Goal: Information Seeking & Learning: Check status

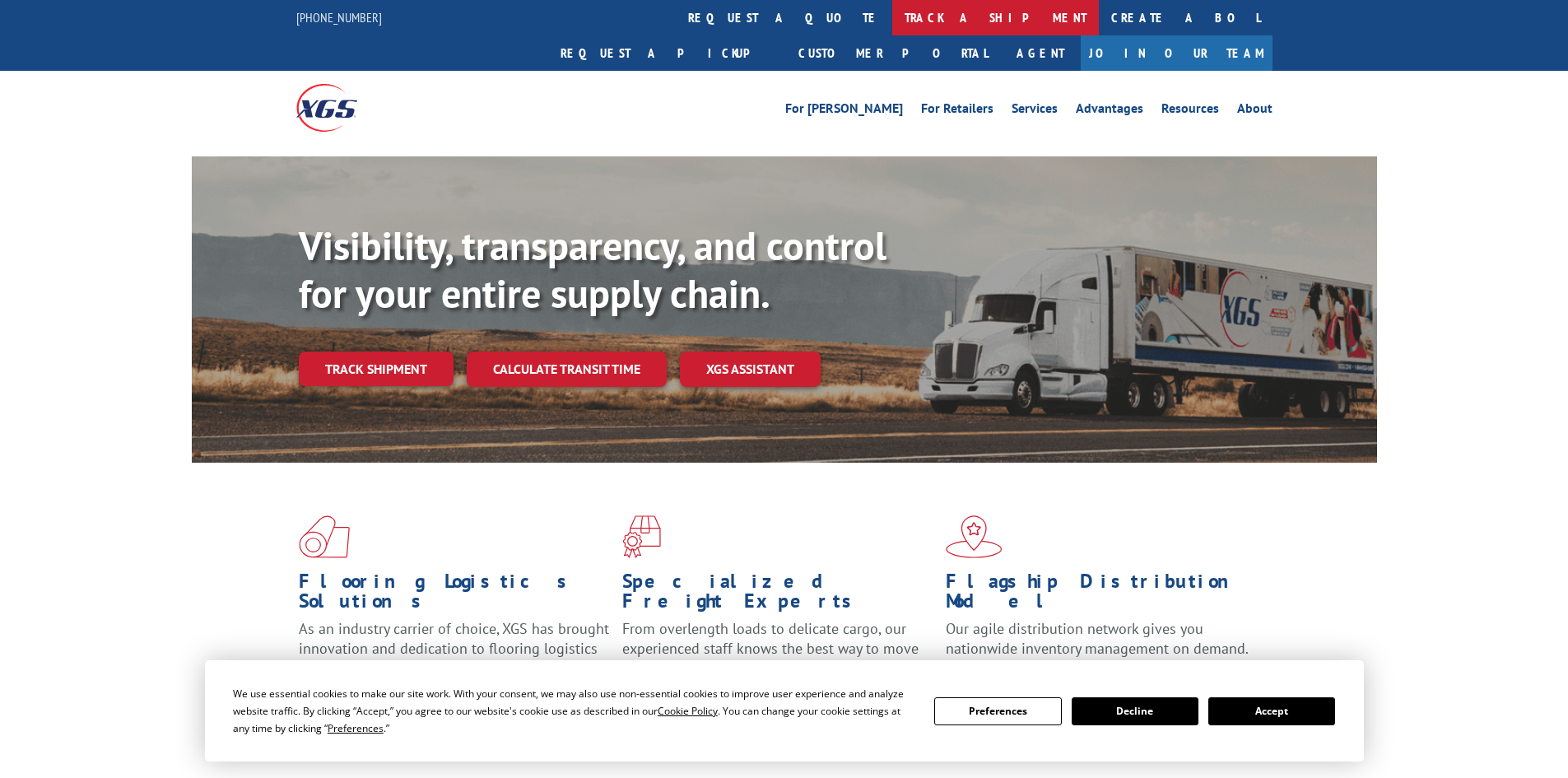
click at [893, 8] on link "track a shipment" at bounding box center [996, 17] width 206 height 36
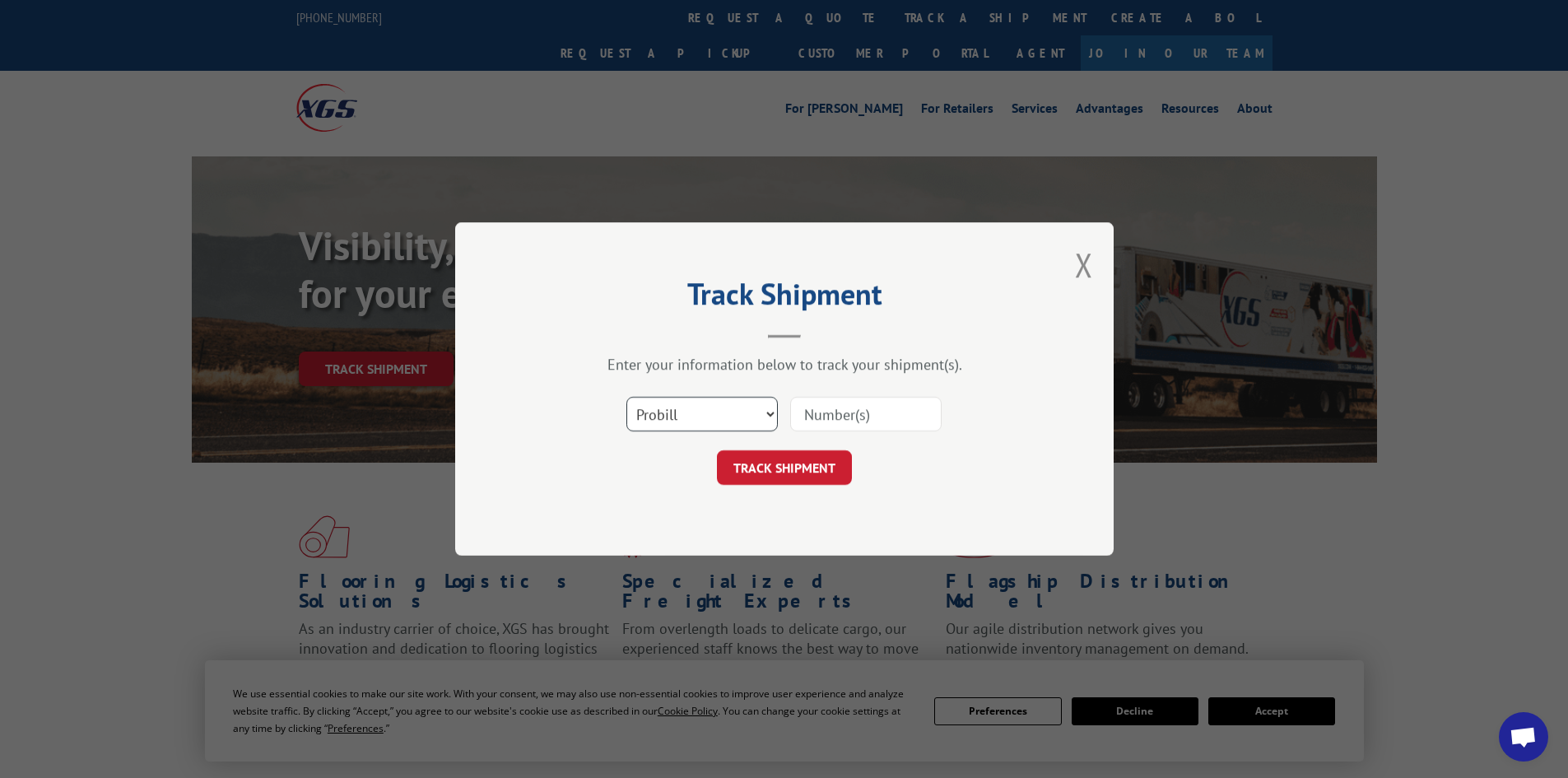
click at [703, 404] on select "Select category... Probill BOL PO" at bounding box center [701, 414] width 151 height 35
select select "bol"
click at [626, 397] on select "Select category... Probill BOL PO" at bounding box center [701, 414] width 151 height 35
click at [843, 407] on input at bounding box center [866, 414] width 151 height 35
paste input "5479076"
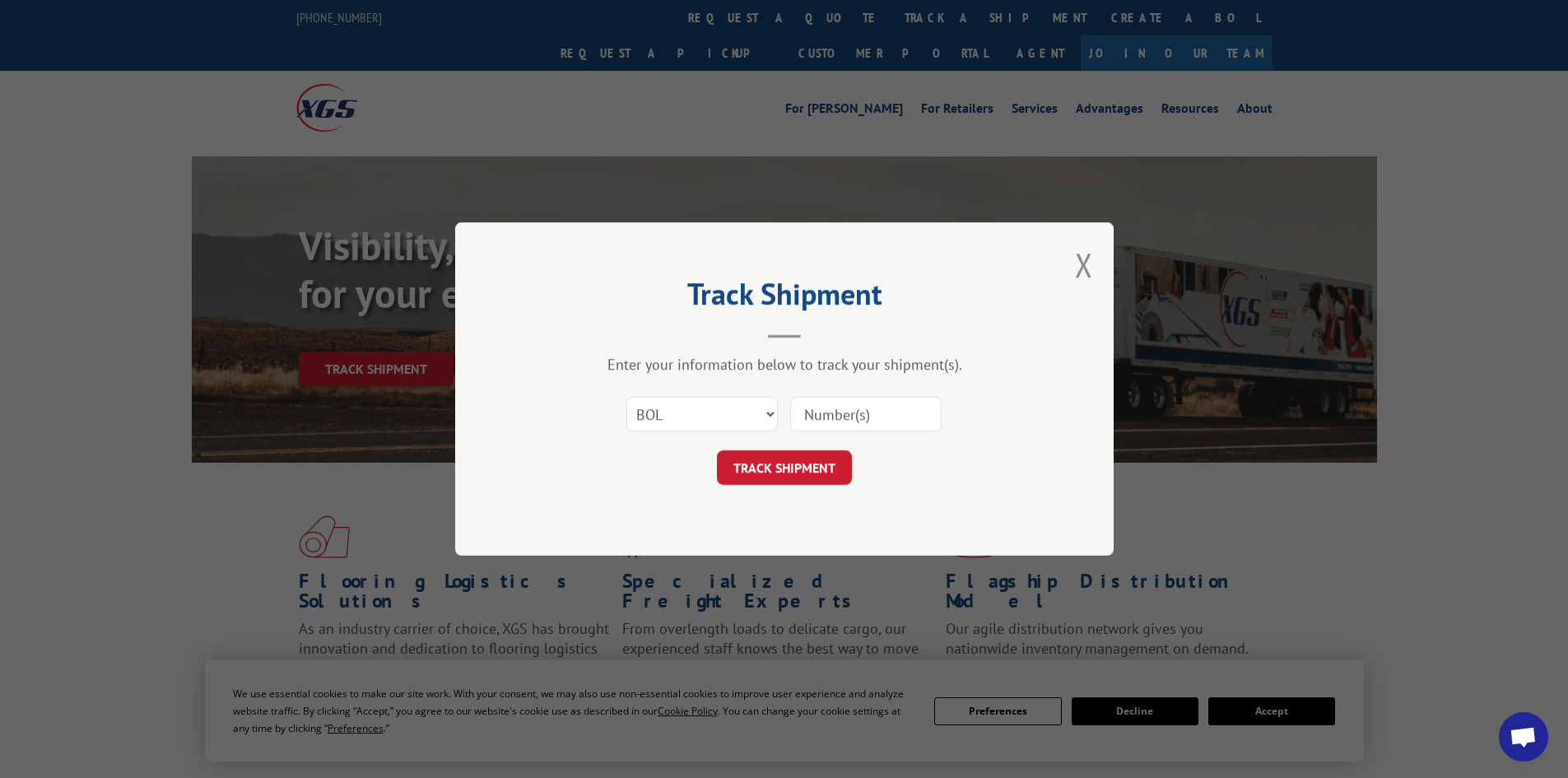
type input "5479076"
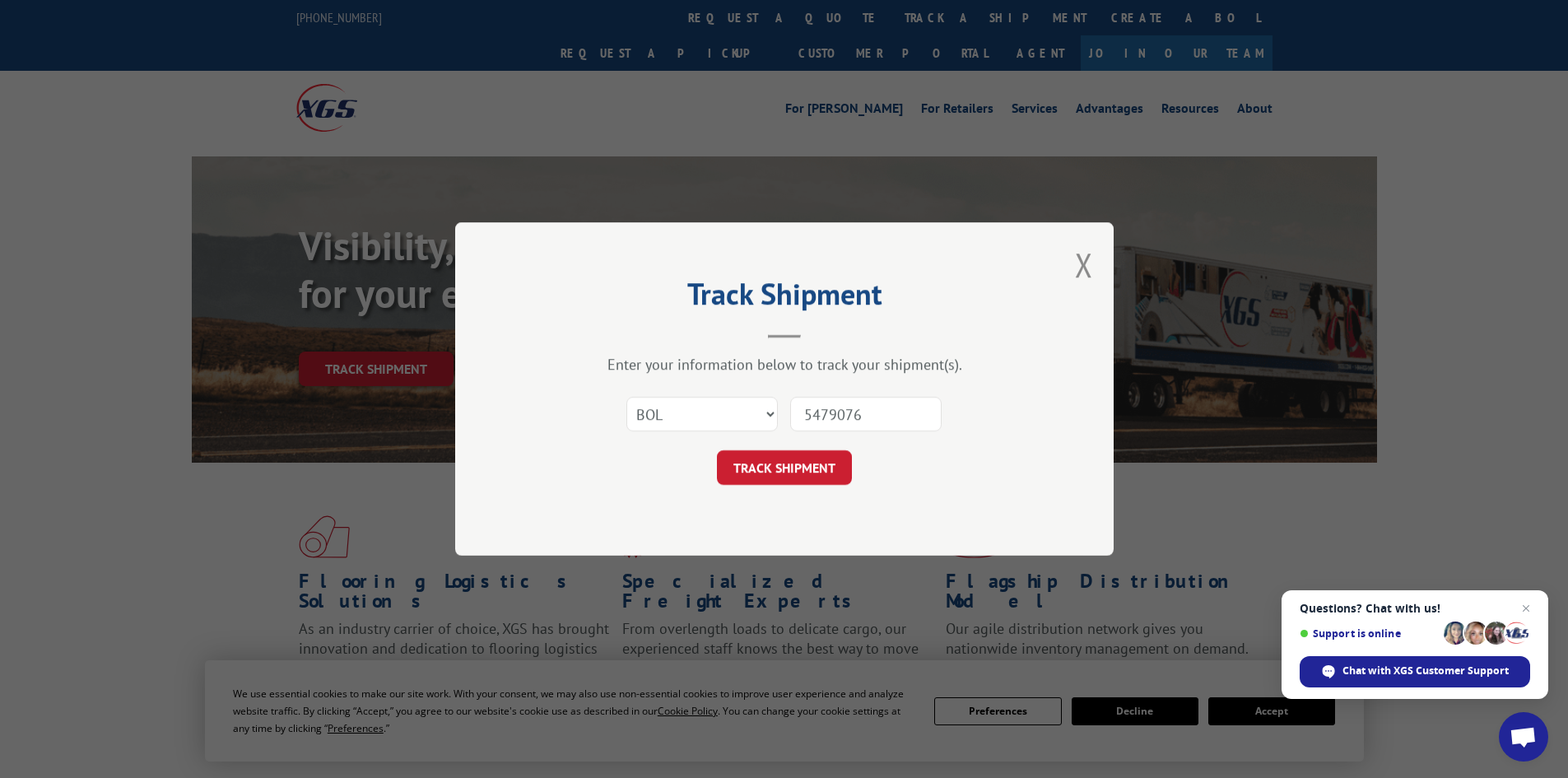
click button "TRACK SHIPMENT" at bounding box center [784, 468] width 135 height 35
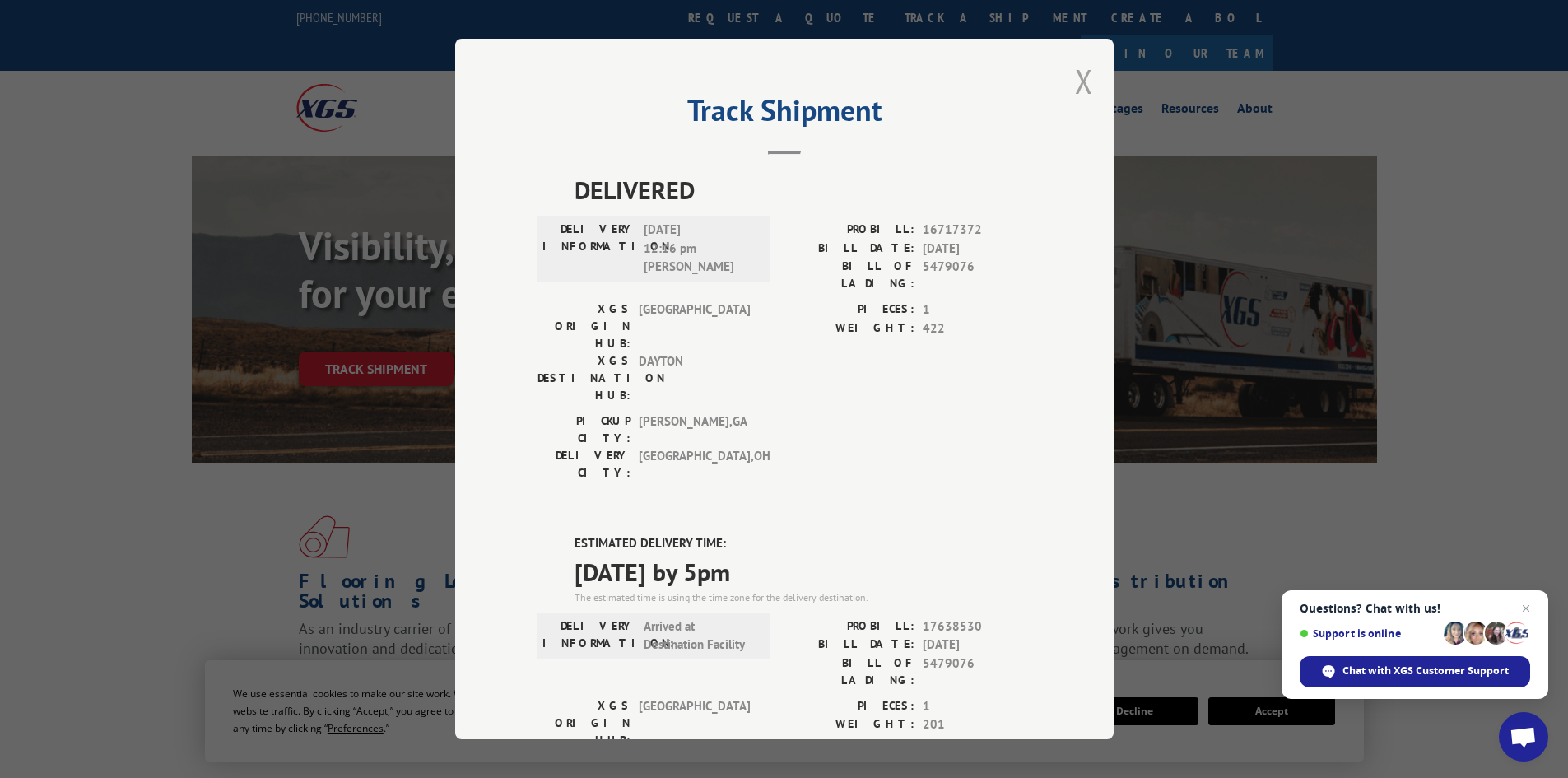
click at [1083, 85] on button "Close modal" at bounding box center [1084, 80] width 18 height 43
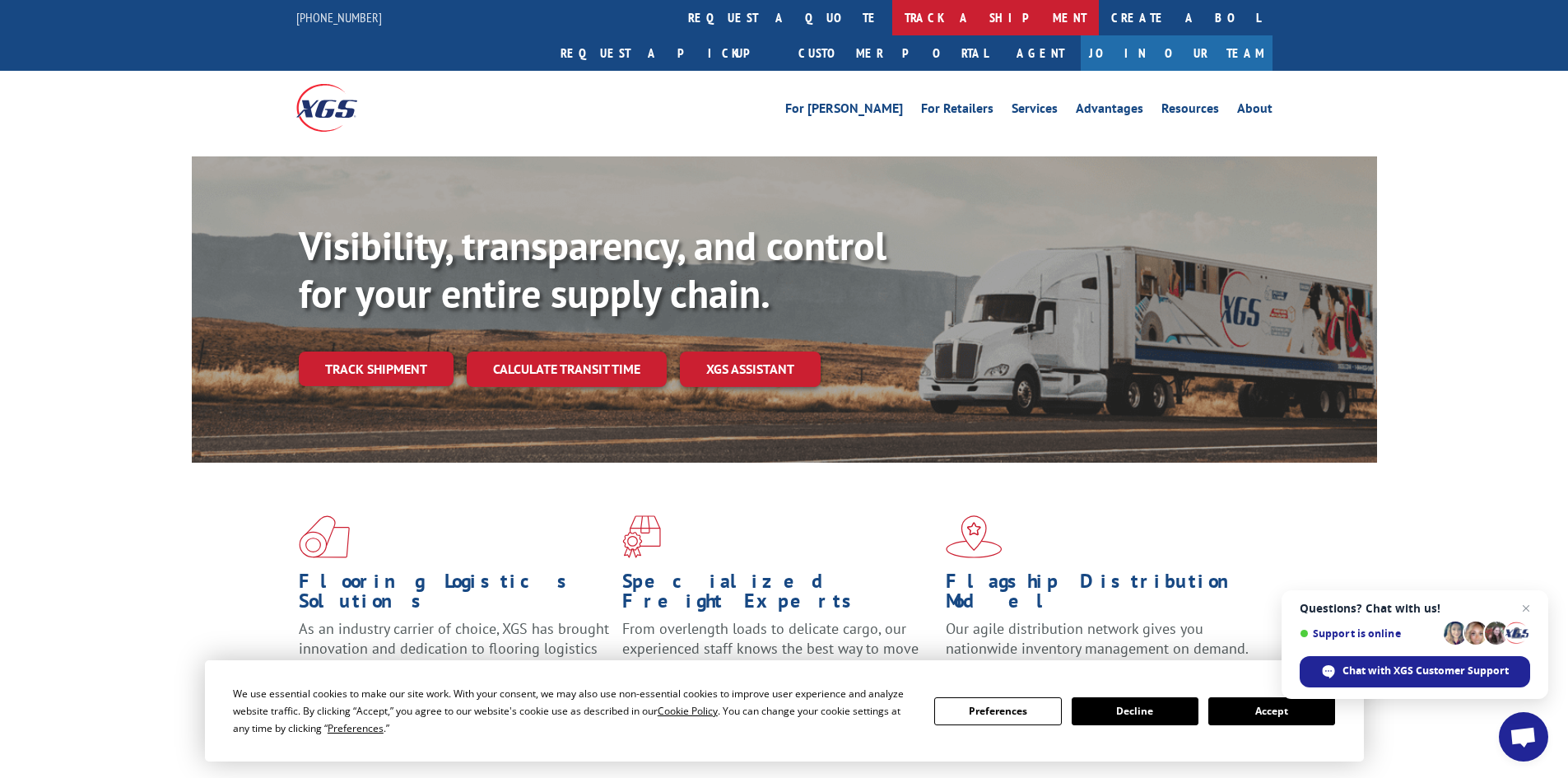
click at [893, 19] on link "track a shipment" at bounding box center [996, 17] width 206 height 36
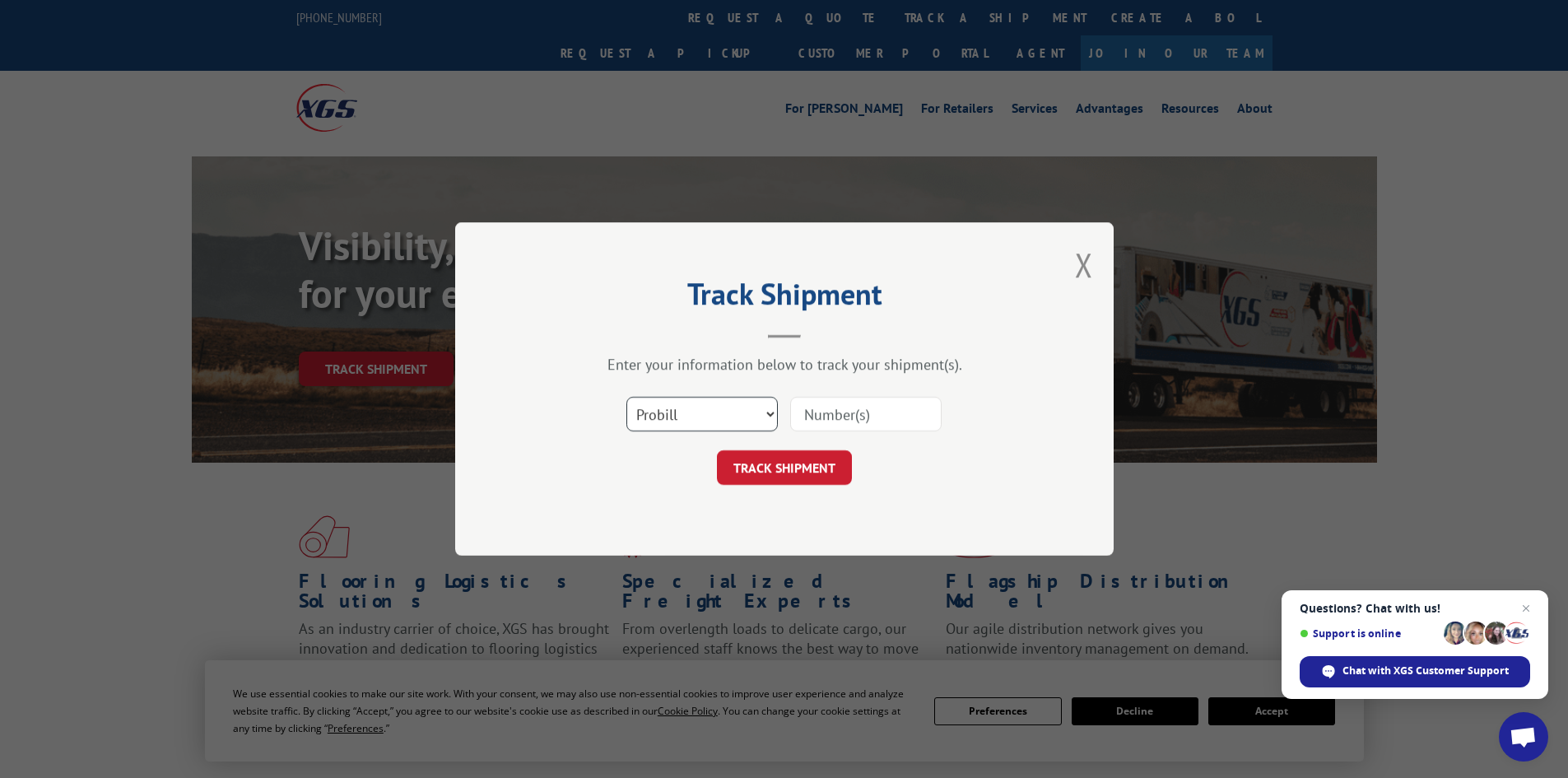
click at [681, 425] on select "Select category... Probill BOL PO" at bounding box center [701, 414] width 151 height 35
select select "bol"
click at [626, 397] on select "Select category... Probill BOL PO" at bounding box center [701, 414] width 151 height 35
click at [820, 420] on input at bounding box center [866, 414] width 151 height 35
paste input "7046064"
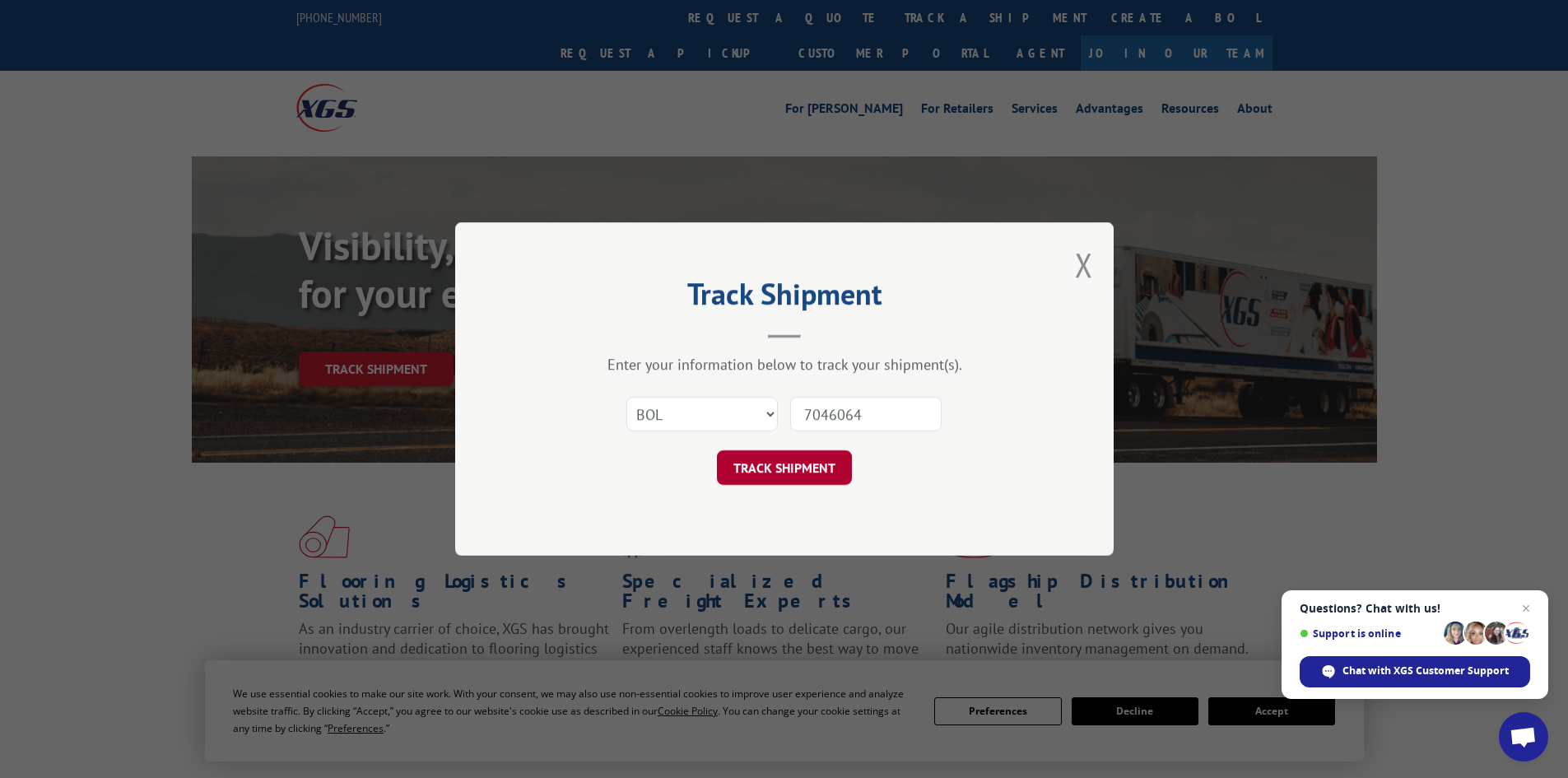
type input "7046064"
click at [767, 480] on button "TRACK SHIPMENT" at bounding box center [784, 468] width 135 height 35
